Goal: Transaction & Acquisition: Obtain resource

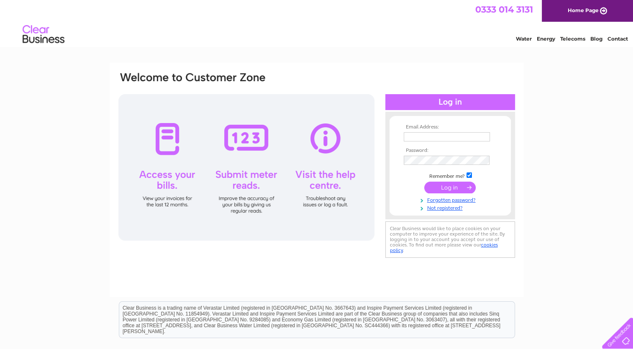
type input "paul@carsexcel.co.uk"
click at [447, 191] on input "submit" at bounding box center [449, 188] width 51 height 12
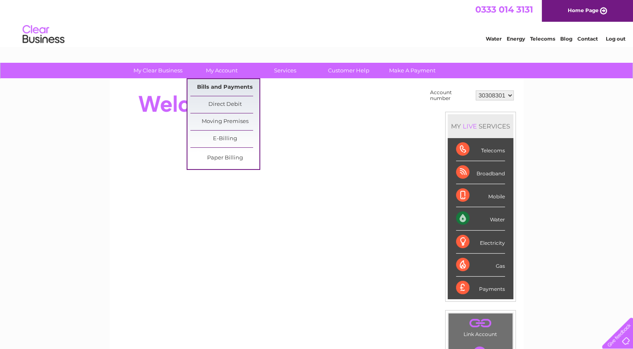
click at [224, 83] on link "Bills and Payments" at bounding box center [224, 87] width 69 height 17
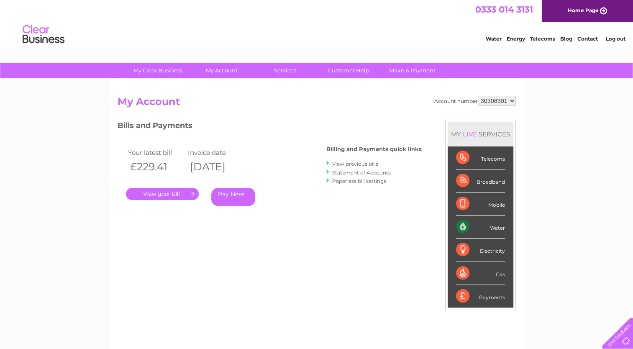
click at [177, 193] on link "." at bounding box center [162, 194] width 73 height 12
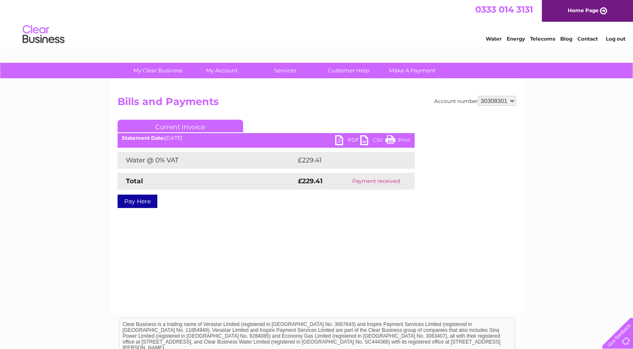
click at [348, 139] on link "PDF" at bounding box center [347, 141] width 25 height 12
